Goal: Information Seeking & Learning: Learn about a topic

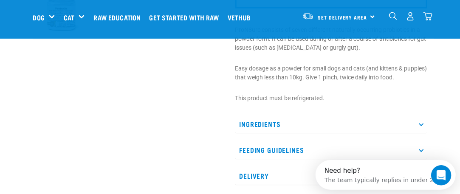
scroll to position [316, 0]
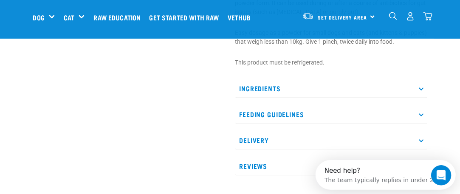
click at [421, 88] on icon at bounding box center [420, 88] width 5 height 5
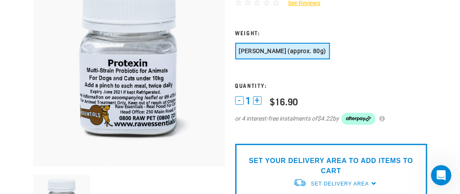
scroll to position [0, 0]
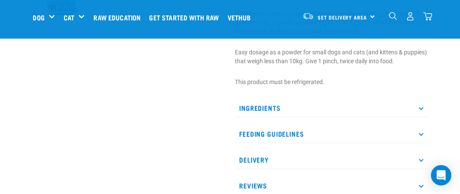
scroll to position [302, 0]
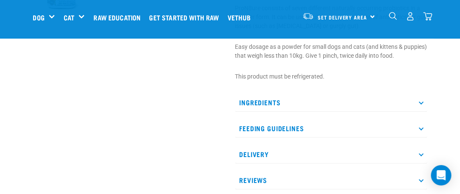
click at [420, 102] on icon at bounding box center [420, 102] width 5 height 5
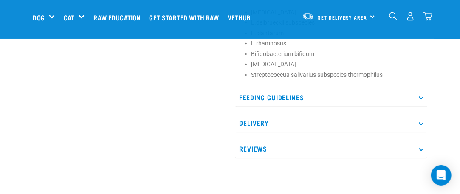
scroll to position [445, 0]
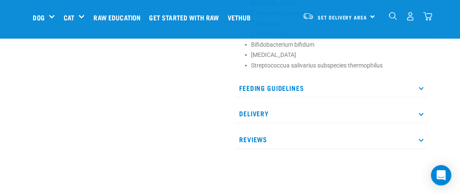
click at [422, 87] on icon at bounding box center [420, 87] width 5 height 5
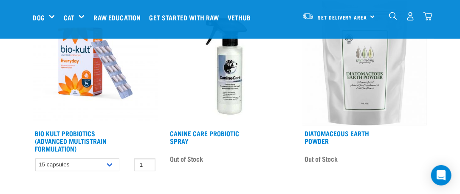
scroll to position [709, 0]
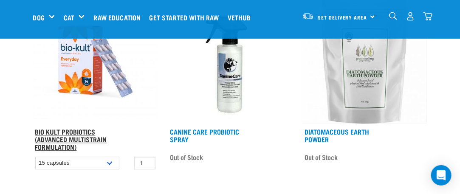
click at [67, 130] on link "Bio Kult Probiotics (Advanced Multistrain Formulation)" at bounding box center [71, 138] width 72 height 19
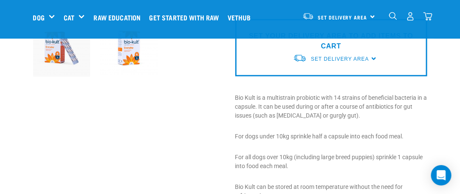
scroll to position [244, 0]
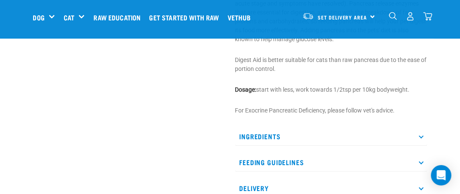
scroll to position [402, 0]
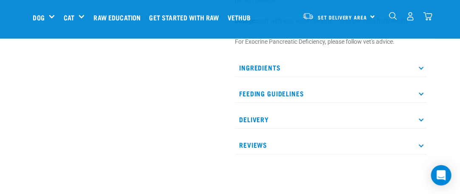
click at [423, 67] on p "Ingredients" at bounding box center [331, 67] width 192 height 19
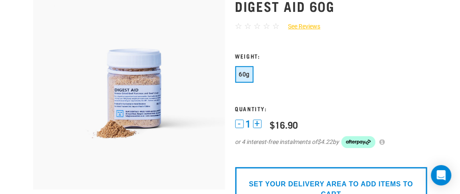
scroll to position [0, 0]
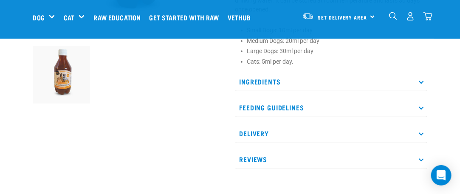
scroll to position [222, 0]
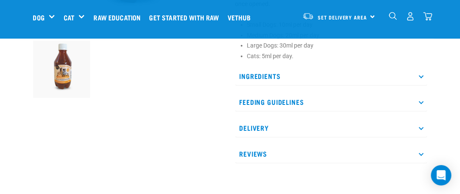
click at [419, 77] on p "Ingredients" at bounding box center [331, 76] width 192 height 19
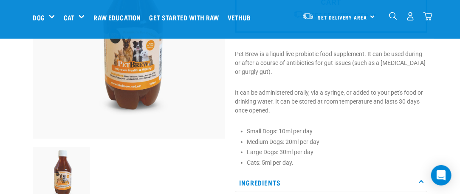
scroll to position [0, 0]
